Goal: Connect with others

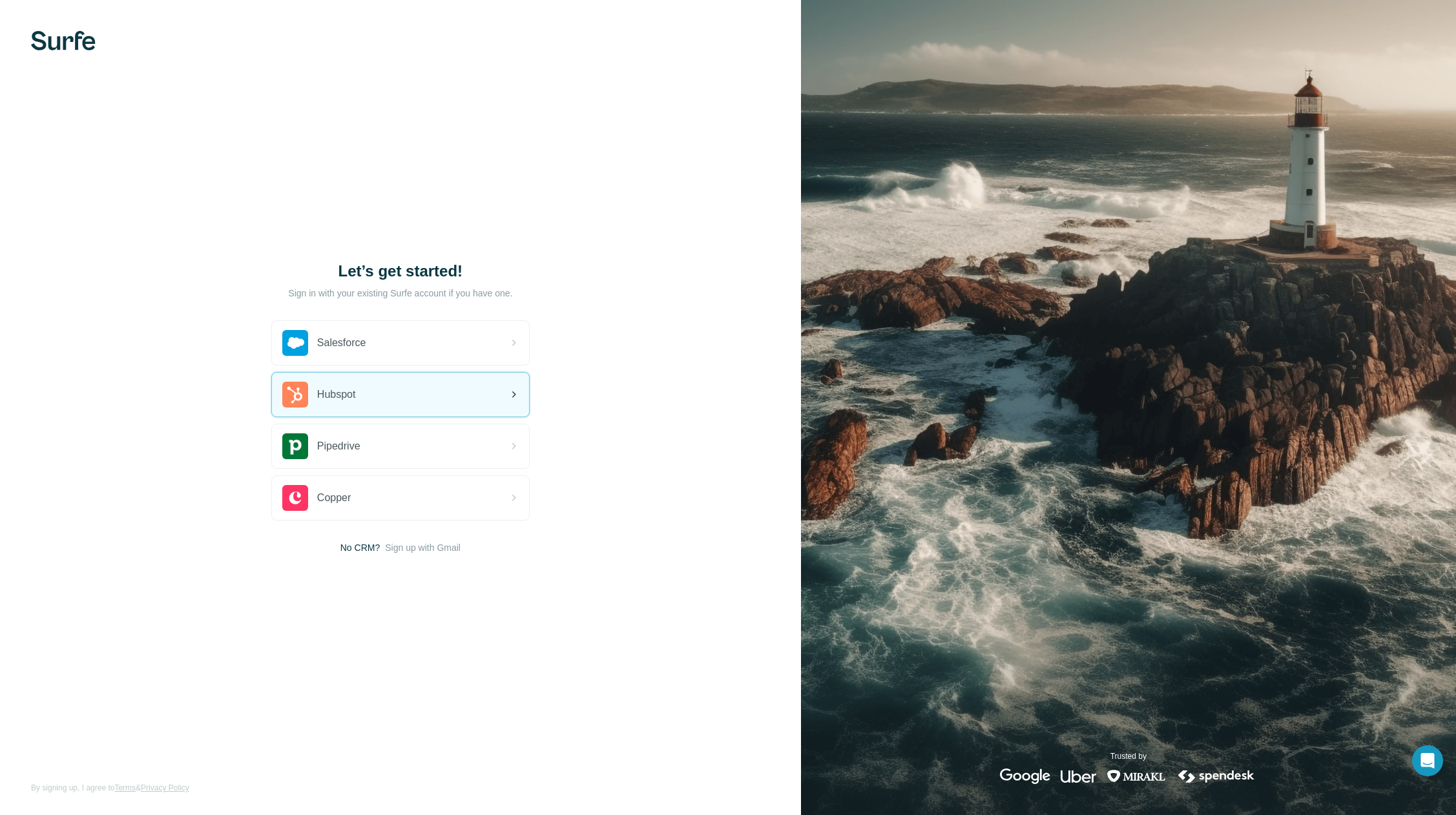
click at [354, 393] on span "Hubspot" at bounding box center [337, 395] width 39 height 16
